Goal: Task Accomplishment & Management: Complete application form

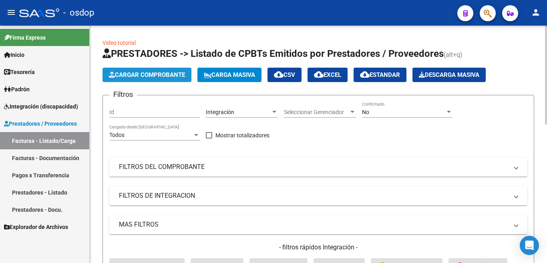
click at [165, 70] on button "Cargar Comprobante" at bounding box center [146, 75] width 89 height 14
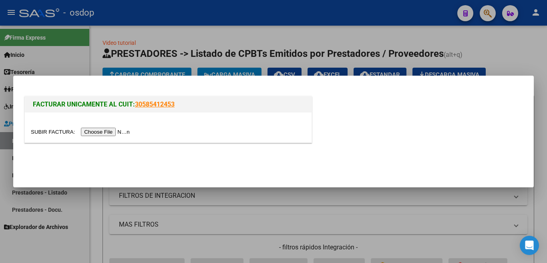
click at [126, 135] on input "file" at bounding box center [81, 132] width 101 height 8
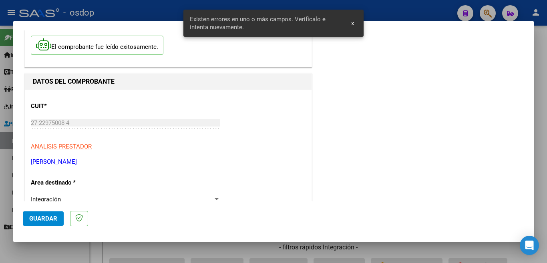
scroll to position [178, 0]
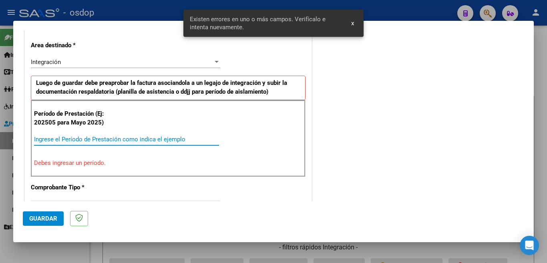
click at [113, 142] on input "Ingrese el Período de Prestación como indica el ejemplo" at bounding box center [126, 139] width 185 height 7
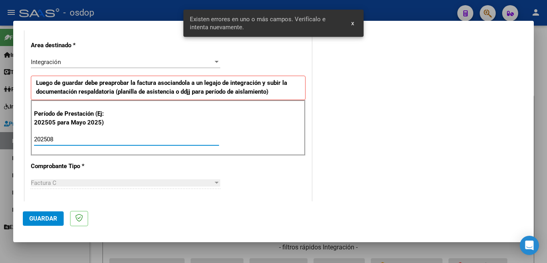
type input "202508"
click at [30, 222] on span "Guardar" at bounding box center [43, 218] width 28 height 7
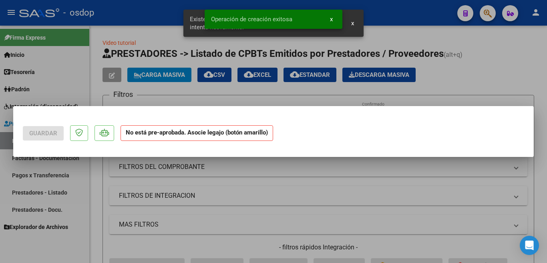
scroll to position [0, 0]
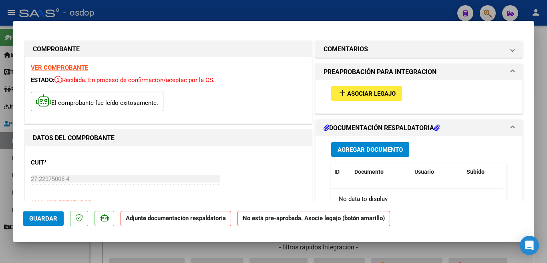
click at [381, 93] on span "Asociar Legajo" at bounding box center [371, 93] width 48 height 7
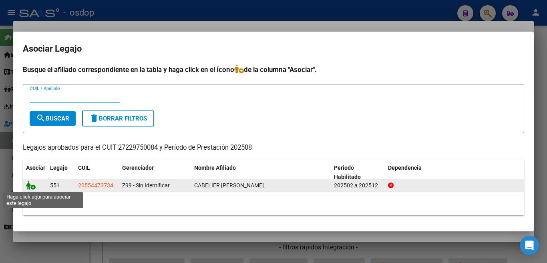
click at [30, 185] on icon at bounding box center [31, 185] width 10 height 9
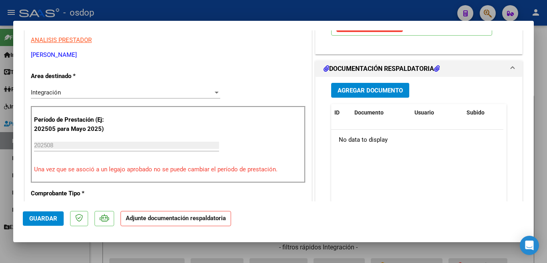
scroll to position [120, 0]
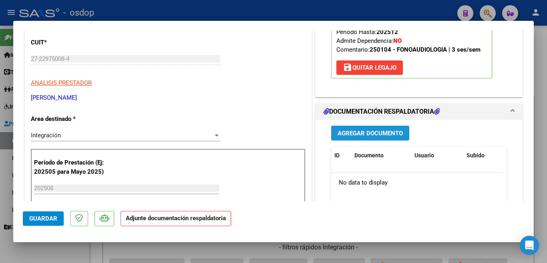
click at [371, 136] on span "Agregar Documento" at bounding box center [369, 133] width 65 height 7
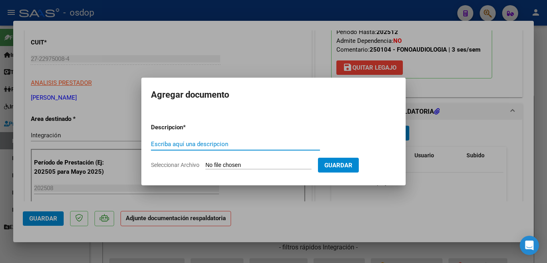
click at [270, 144] on input "Escriba aquí una descripcion" at bounding box center [235, 143] width 169 height 7
type input "planilla"
click at [263, 165] on input "Seleccionar Archivo" at bounding box center [258, 166] width 106 height 8
type input "C:\fakepath\Asistencia agosto [PERSON_NAME] .pdf"
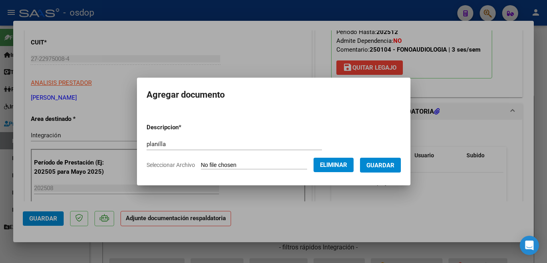
click at [383, 169] on button "Guardar" at bounding box center [380, 165] width 41 height 15
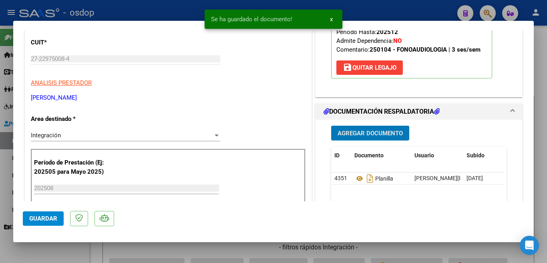
click at [42, 216] on span "Guardar" at bounding box center [43, 218] width 28 height 7
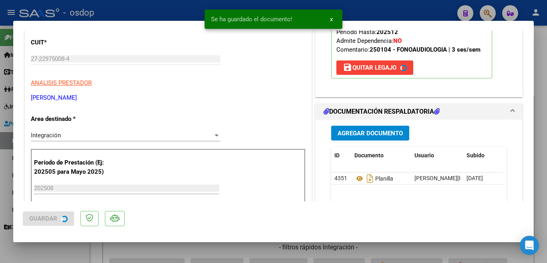
click at [0, 194] on div at bounding box center [273, 131] width 547 height 263
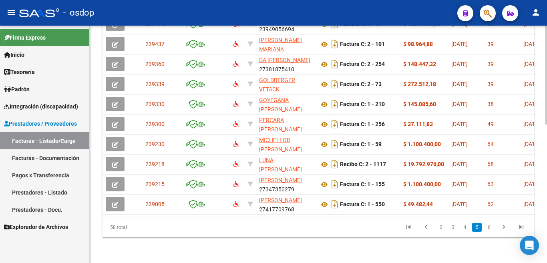
scroll to position [331, 0]
click at [437, 227] on link "2" at bounding box center [441, 227] width 10 height 9
click at [439, 227] on div "58 total 1 2 3 4 5" at bounding box center [317, 227] width 431 height 20
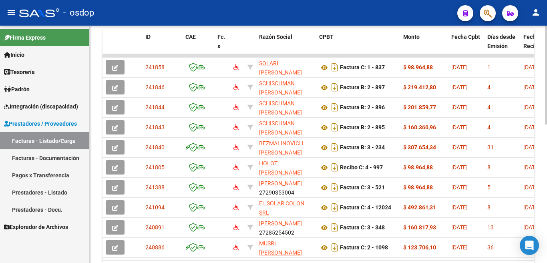
scroll to position [171, 0]
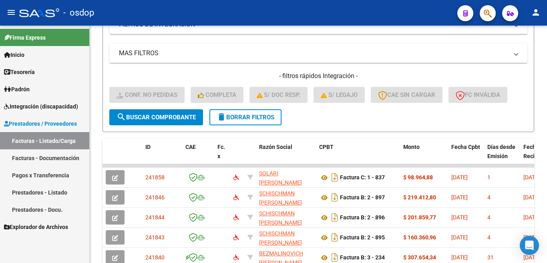
click at [65, 124] on span "Prestadores / Proveedores" at bounding box center [40, 123] width 73 height 9
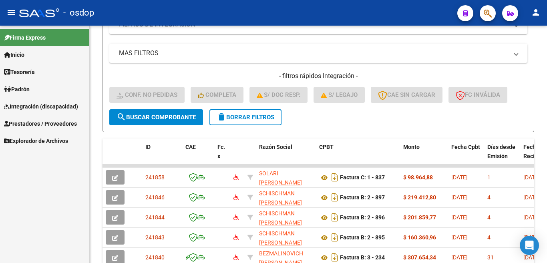
click at [64, 128] on link "Prestadores / Proveedores" at bounding box center [44, 123] width 89 height 17
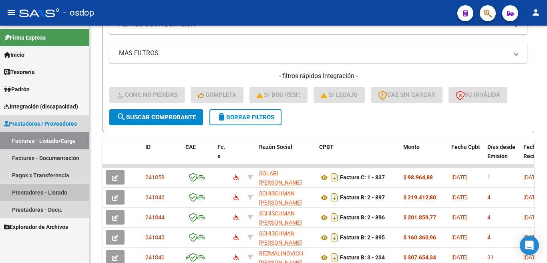
click at [54, 192] on link "Prestadores - Listado" at bounding box center [44, 192] width 89 height 17
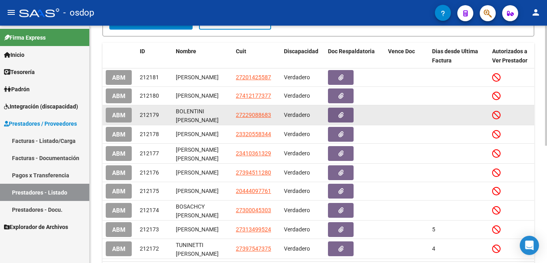
scroll to position [171, 0]
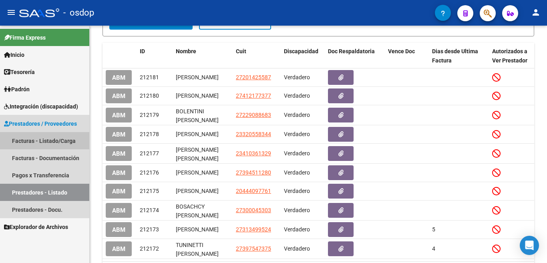
click at [57, 137] on link "Facturas - Listado/Carga" at bounding box center [44, 140] width 89 height 17
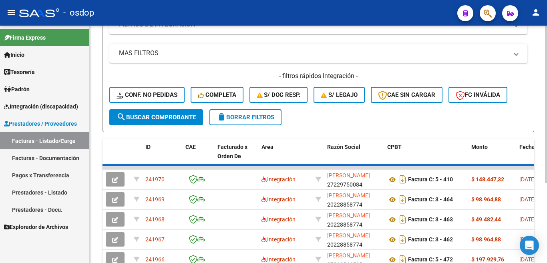
scroll to position [171, 0]
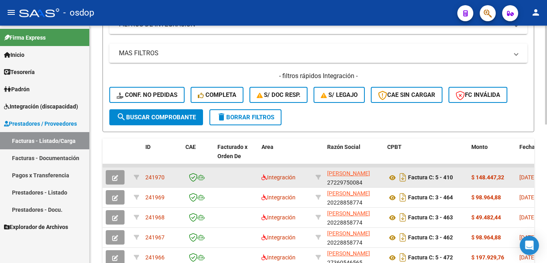
click at [158, 178] on span "241970" at bounding box center [154, 177] width 19 height 6
copy span "241970"
